Goal: Contribute content: Contribute content

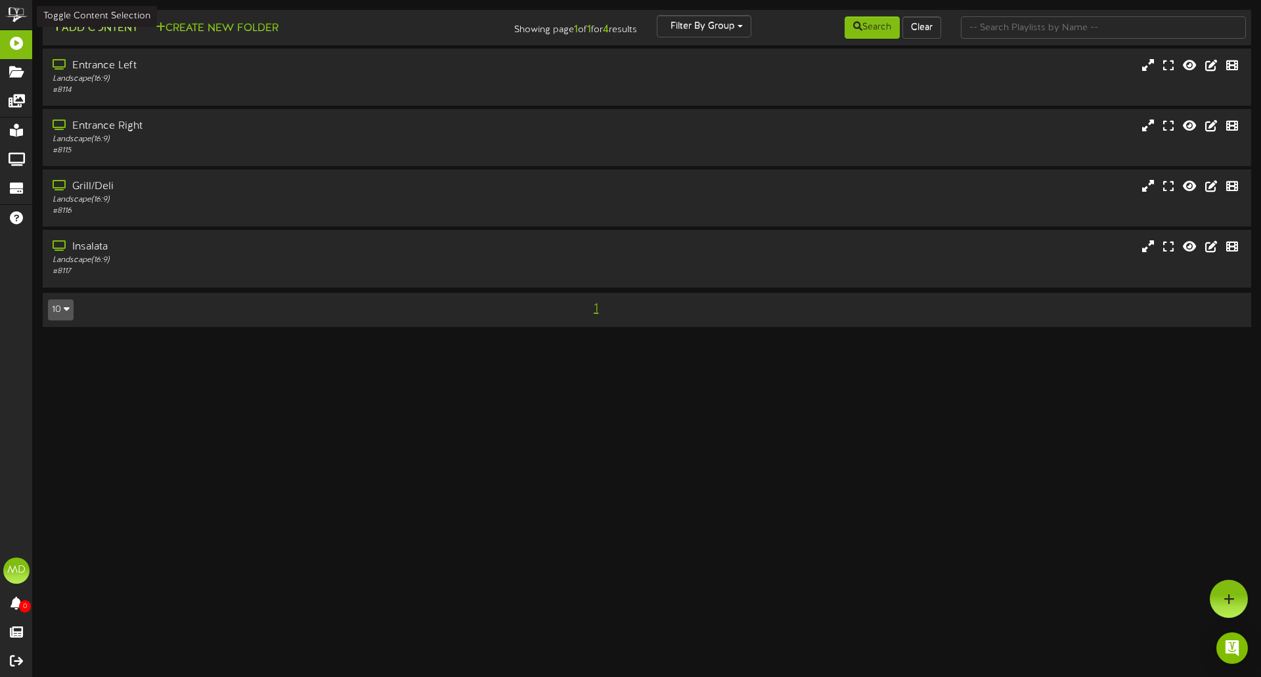
click at [114, 32] on button "Add Content" at bounding box center [95, 28] width 94 height 16
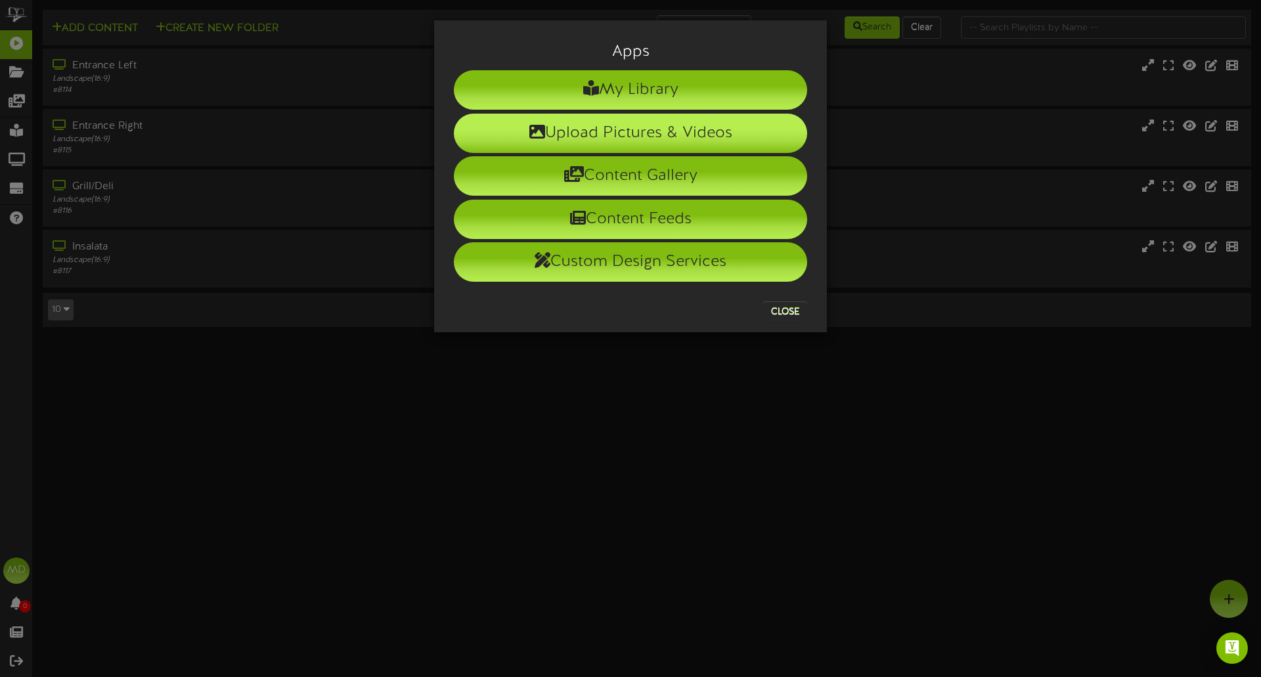
click at [664, 148] on li "Upload Pictures & Videos" at bounding box center [630, 133] width 353 height 39
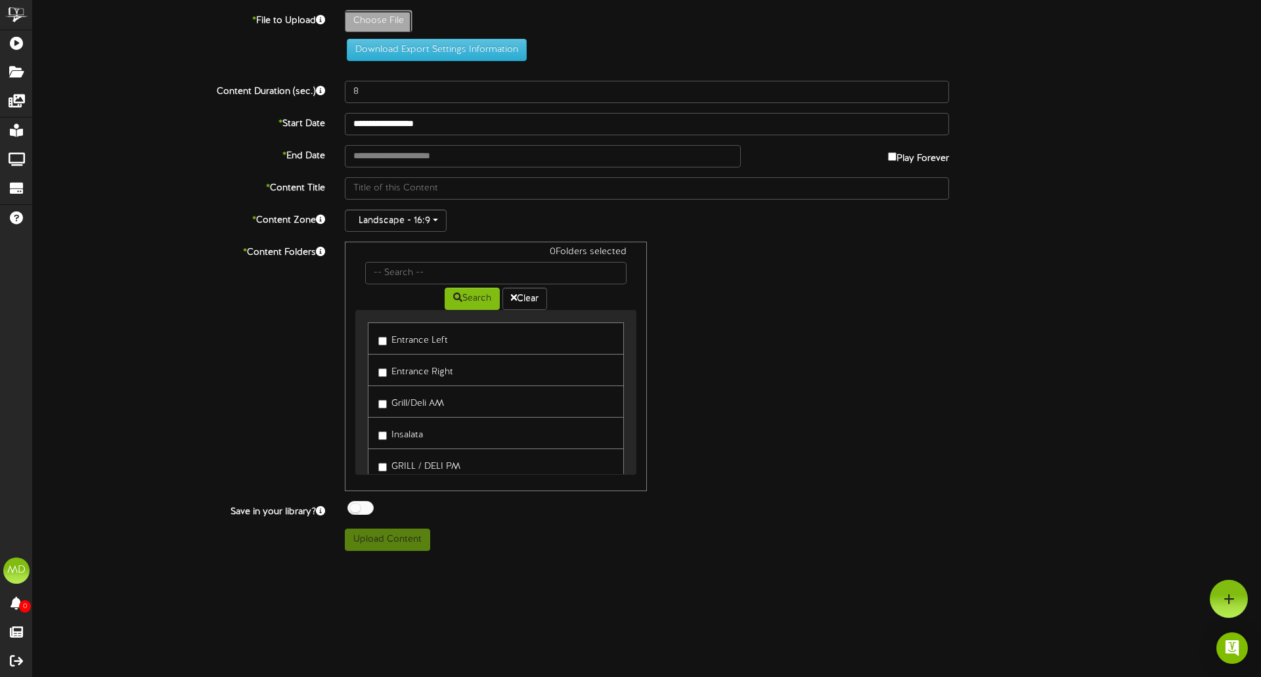
type input "**********"
type input "WeeklyMenu"
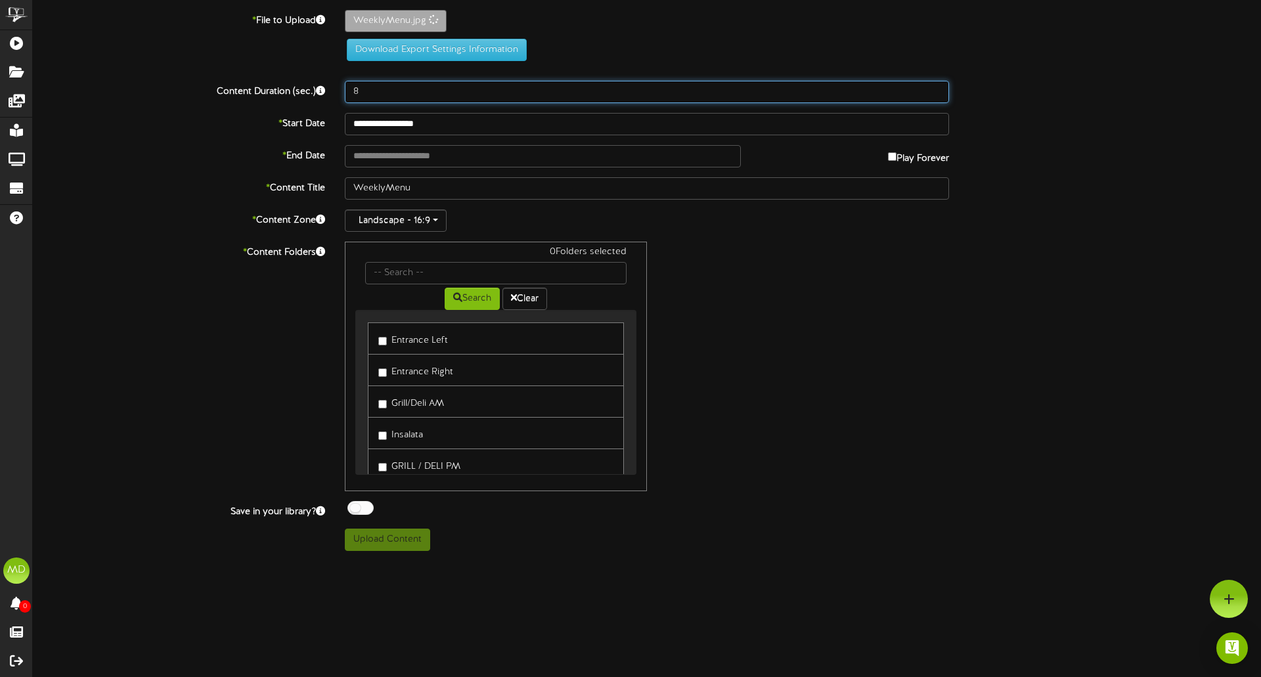
drag, startPoint x: 390, startPoint y: 94, endPoint x: 258, endPoint y: 93, distance: 132.0
click at [257, 93] on div "Content Duration (sec.) 8" at bounding box center [647, 92] width 1248 height 22
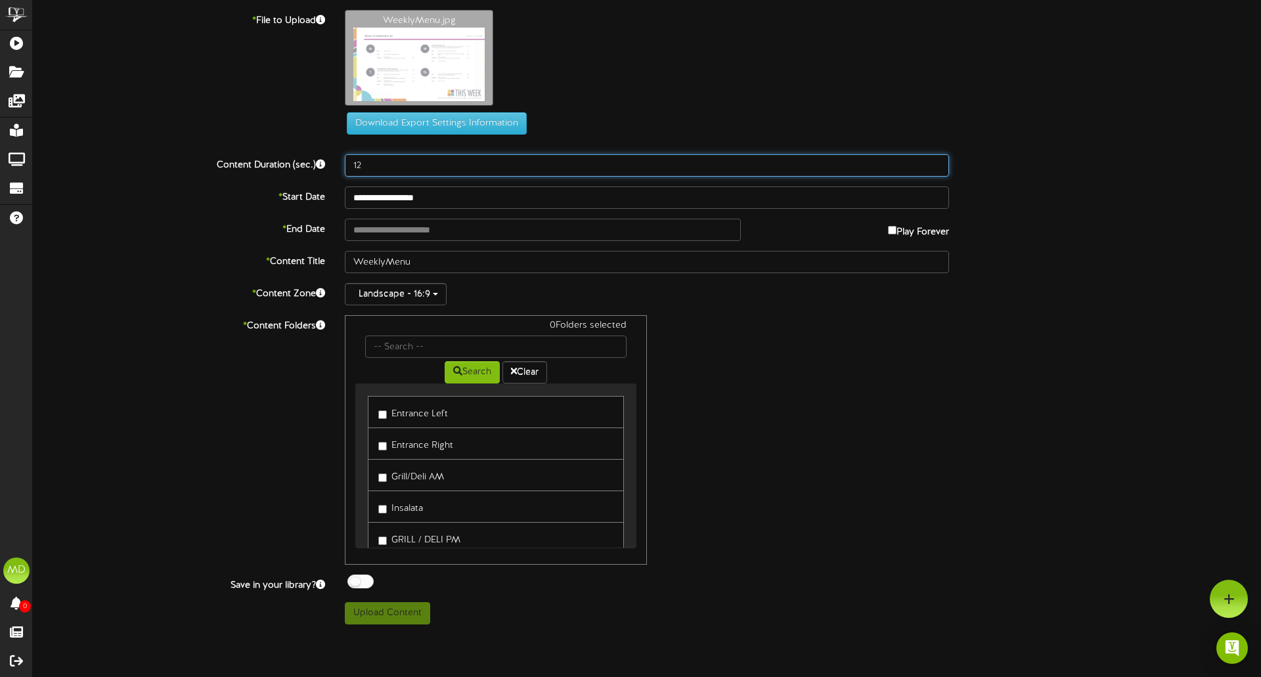
type input "12"
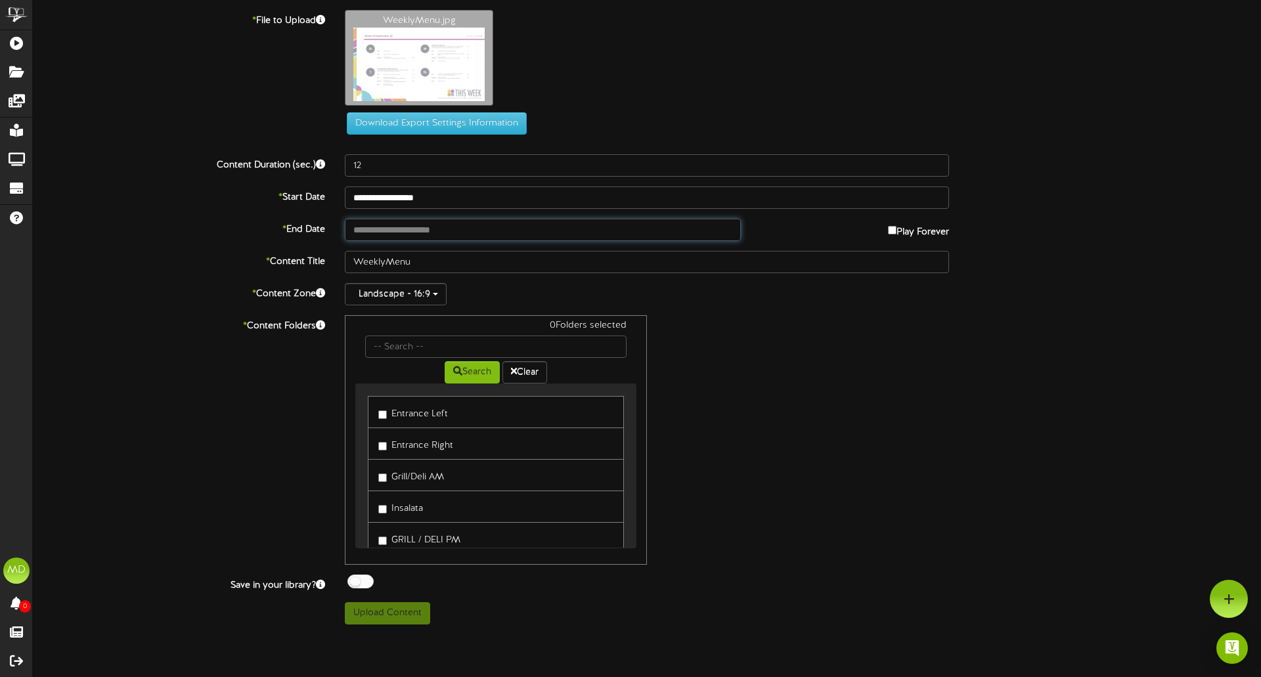
click at [468, 232] on input "text" at bounding box center [543, 230] width 396 height 22
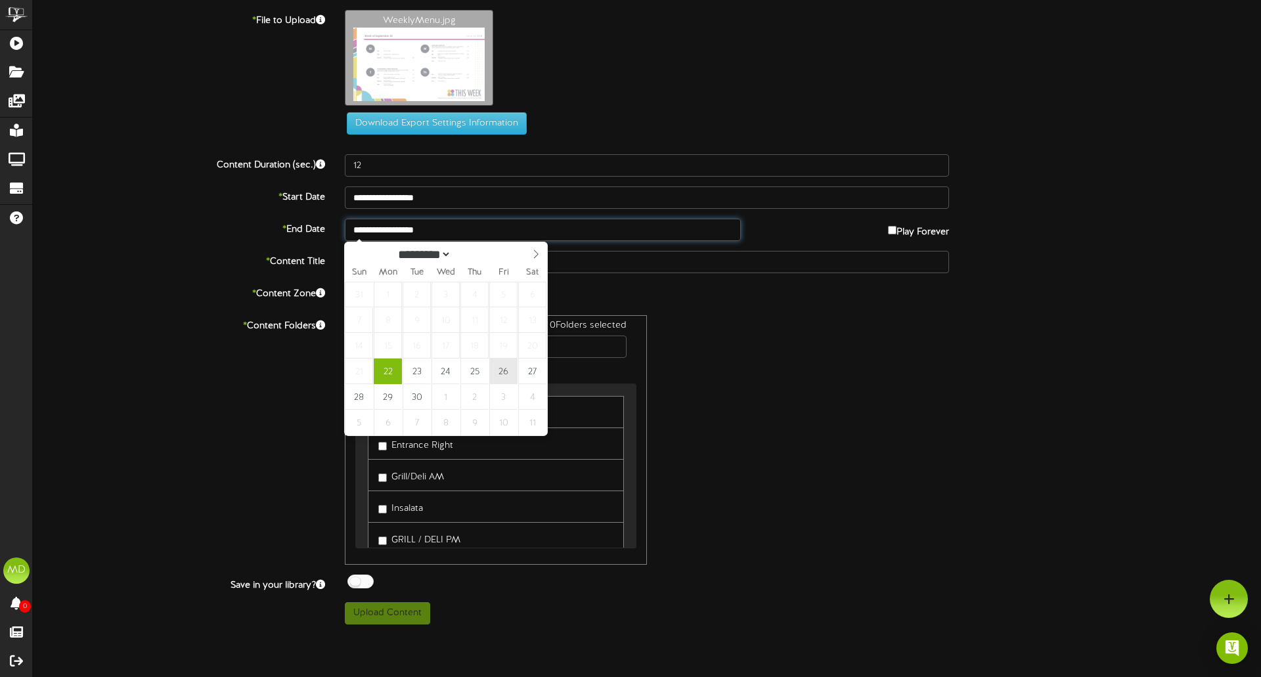
type input "**********"
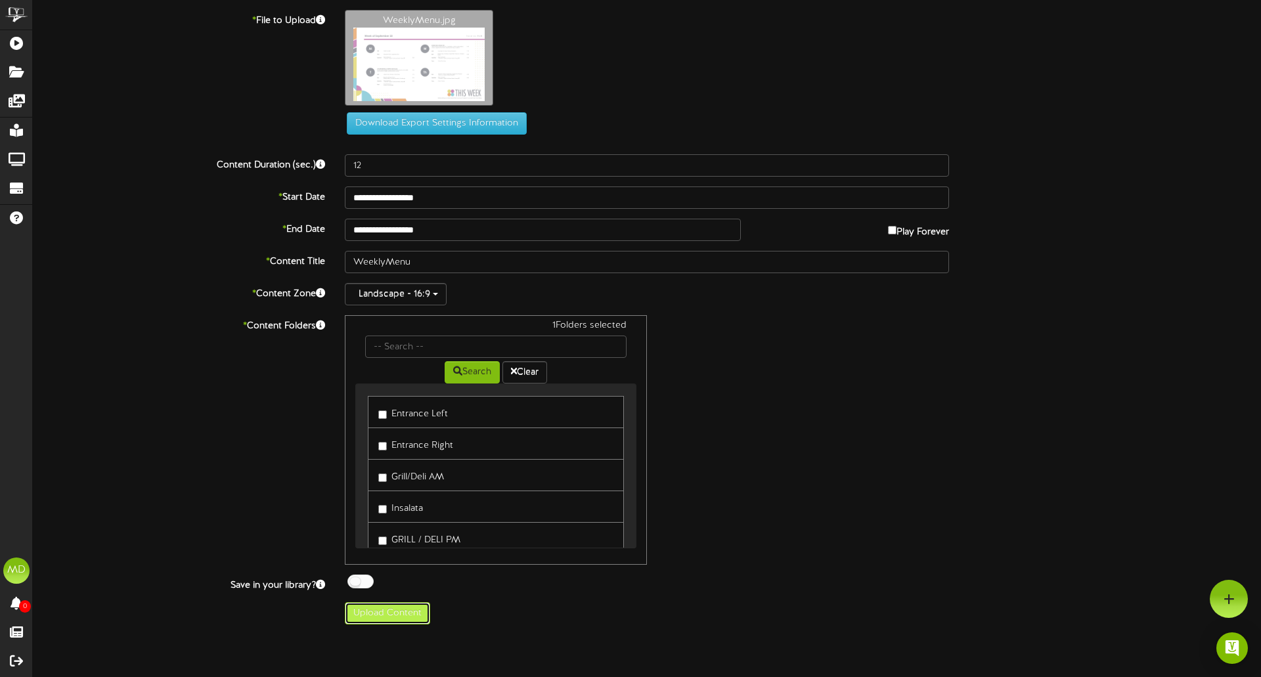
click at [395, 615] on button "Upload Content" at bounding box center [387, 613] width 85 height 22
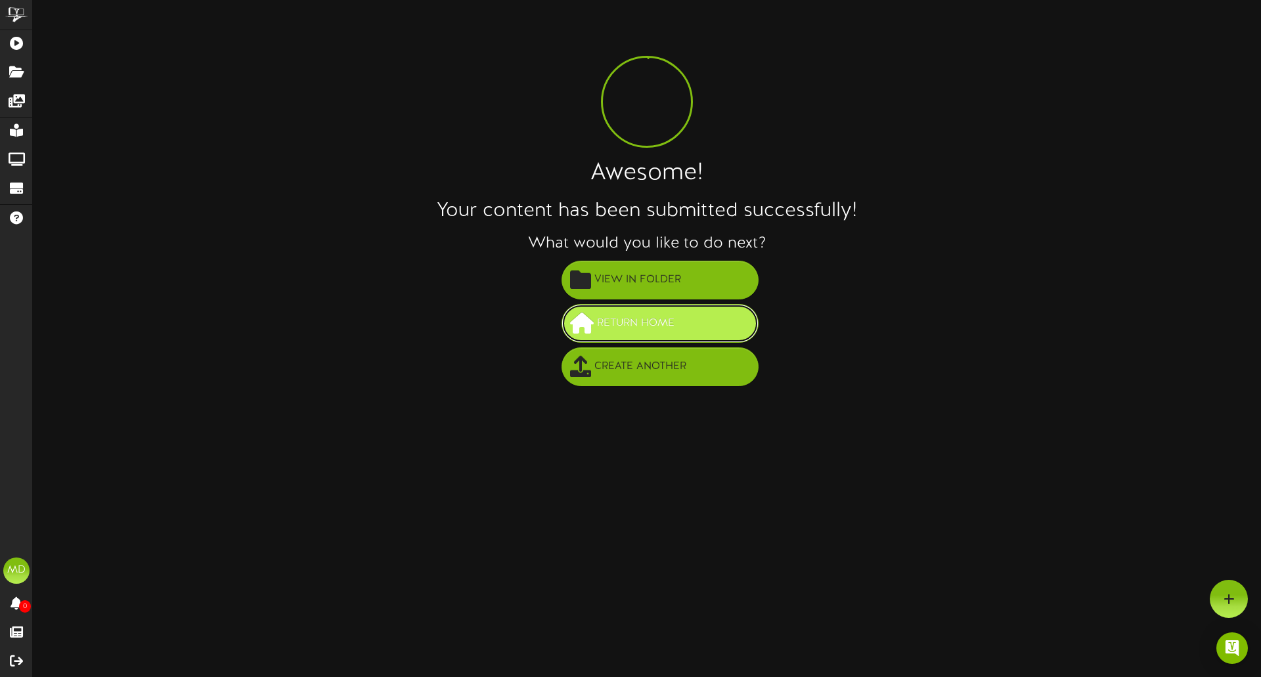
click at [645, 326] on span "Return Home" at bounding box center [636, 324] width 84 height 22
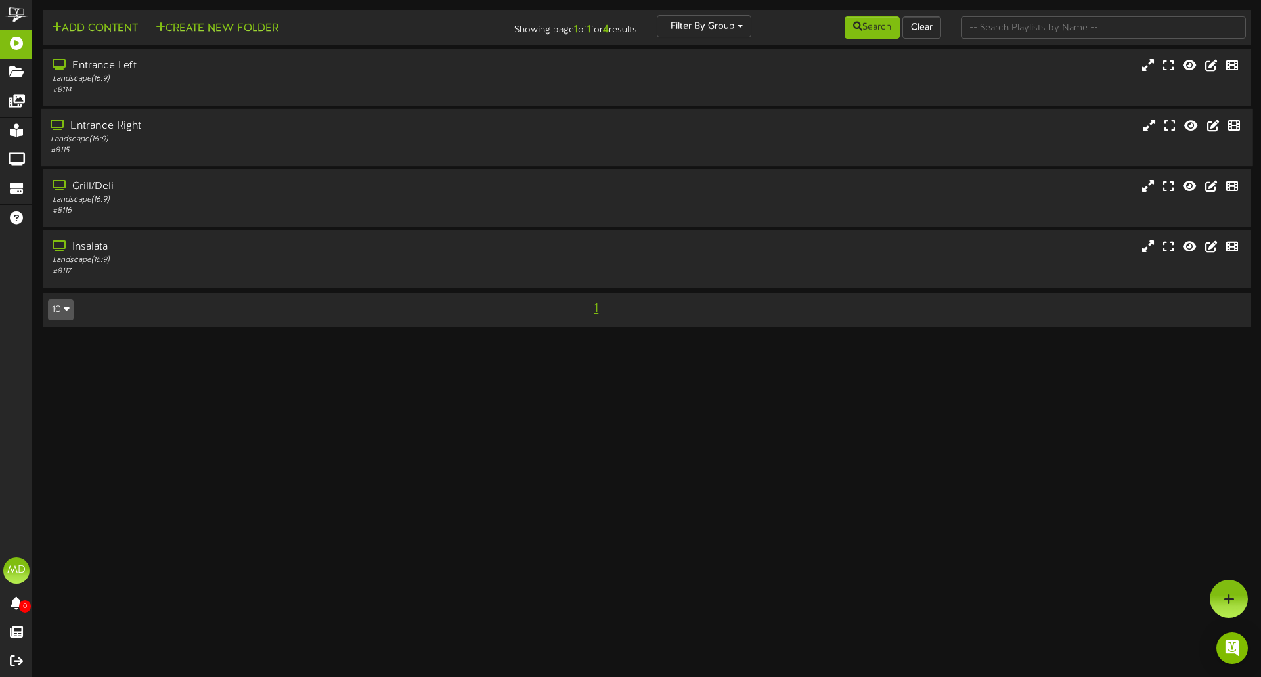
click at [109, 126] on div "Entrance Right" at bounding box center [293, 126] width 485 height 15
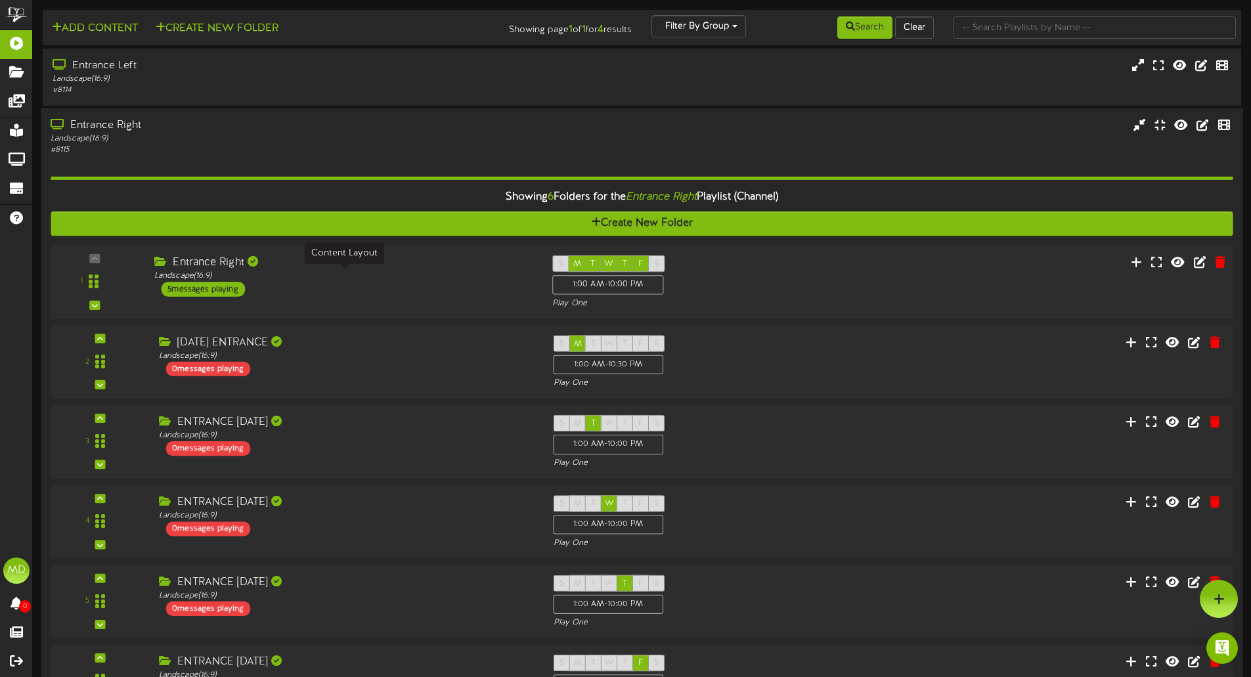
click at [349, 274] on div "Landscape ( 16:9 )" at bounding box center [343, 276] width 378 height 11
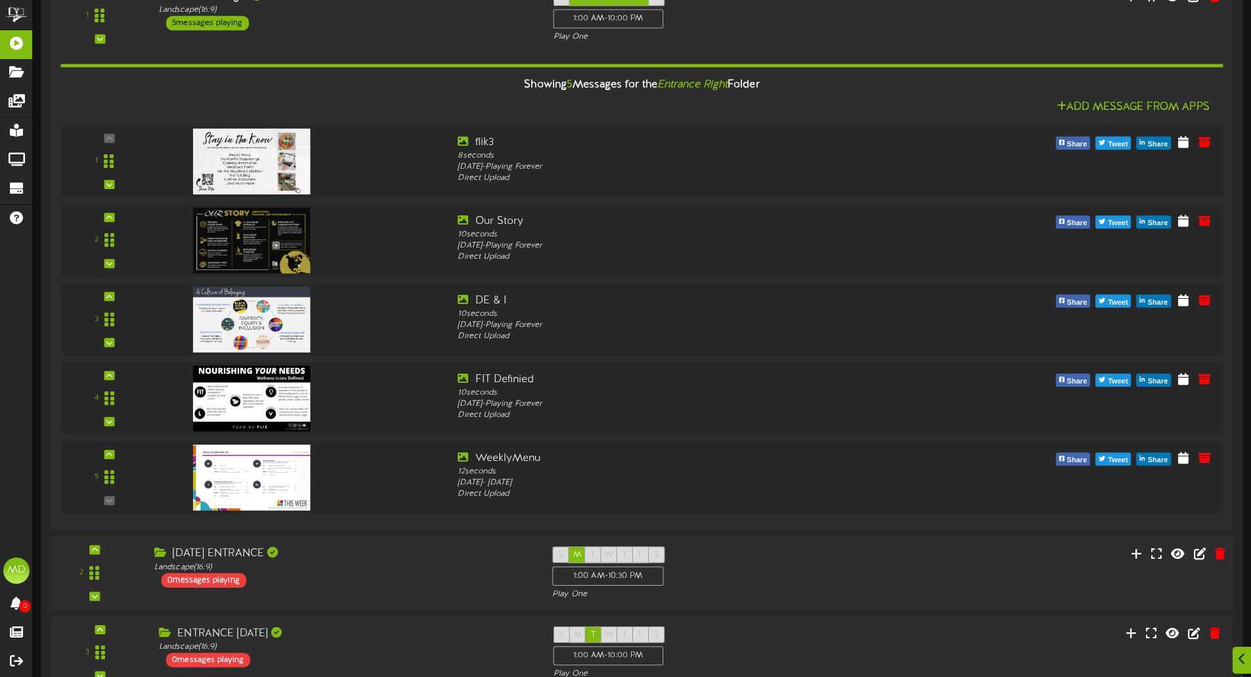
scroll to position [328, 0]
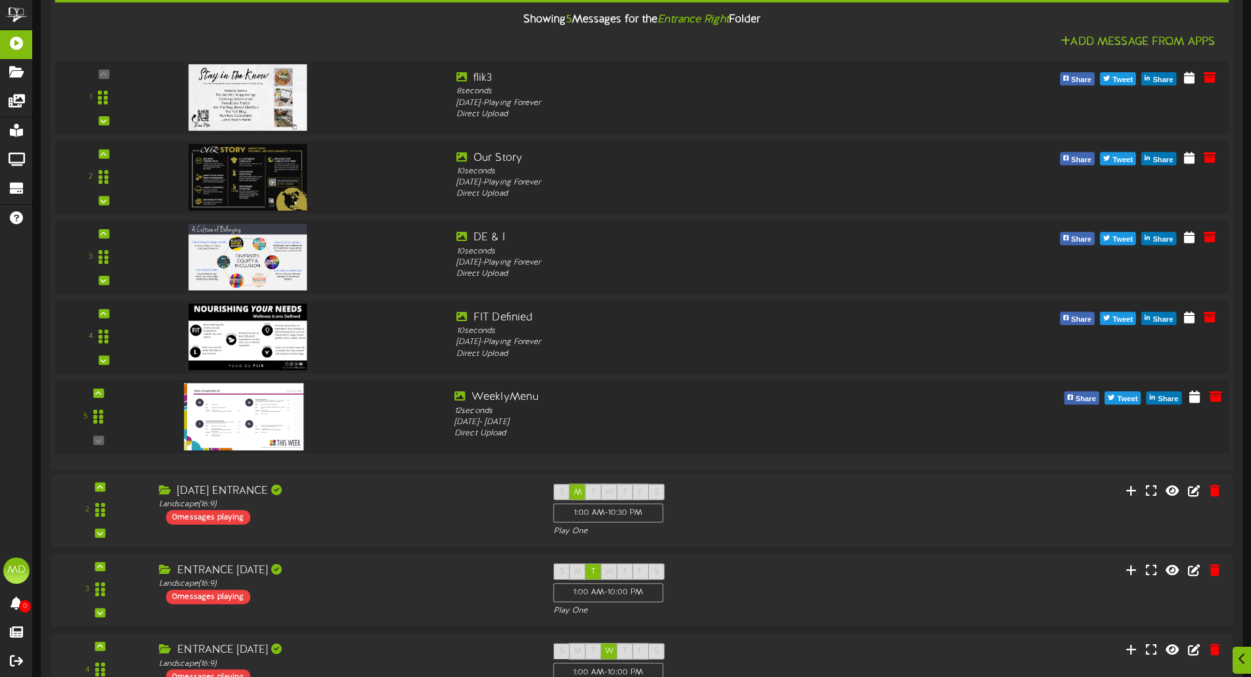
click at [257, 422] on img at bounding box center [244, 417] width 120 height 67
